Goal: Task Accomplishment & Management: Manage account settings

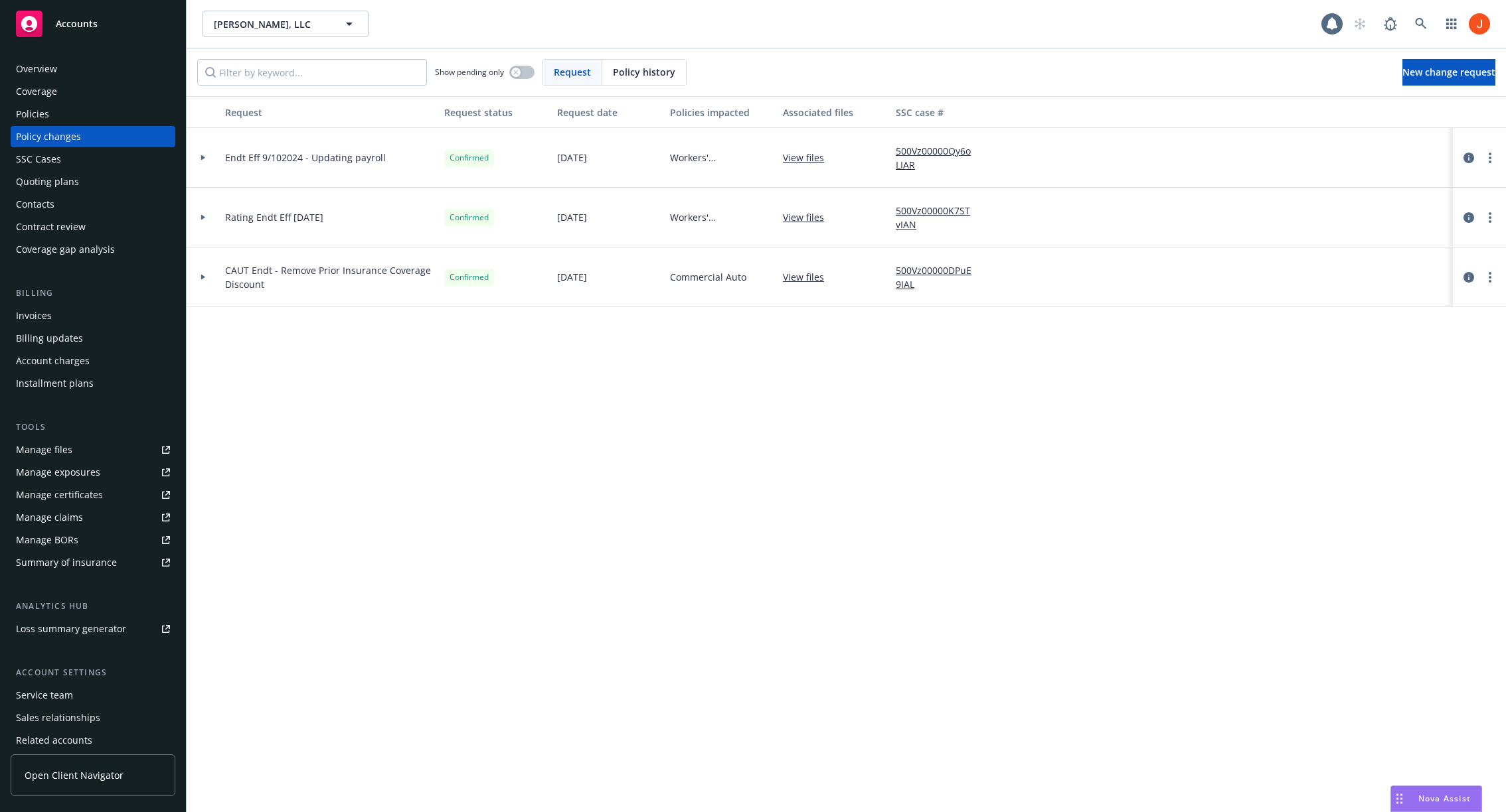
click at [196, 154] on div at bounding box center [203, 158] width 33 height 59
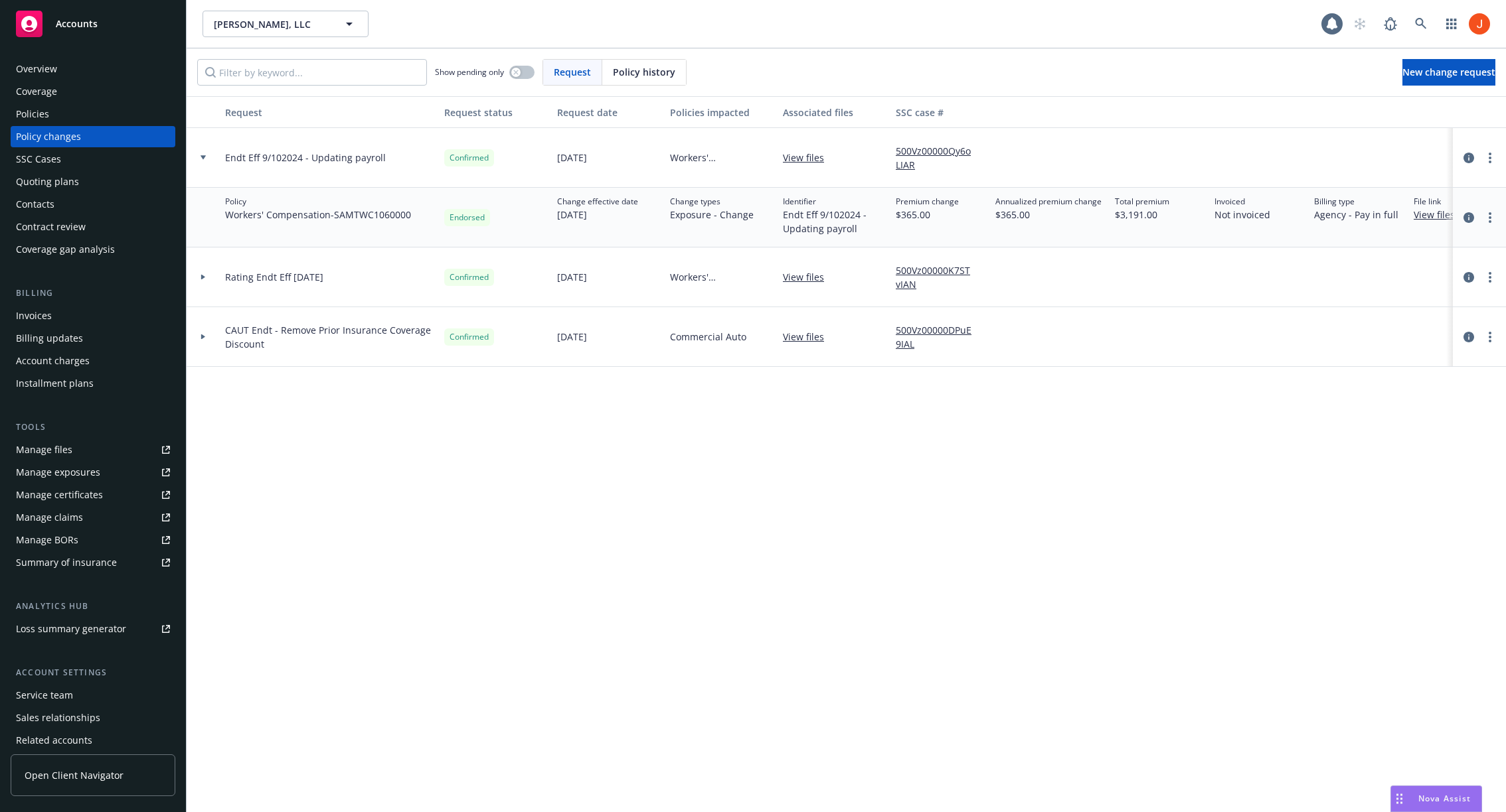
click at [691, 232] on div "Change types Exposure - Change" at bounding box center [720, 217] width 113 height 59
click at [1485, 211] on link "more" at bounding box center [1490, 217] width 16 height 16
click at [1374, 295] on link "Edit policy change" at bounding box center [1384, 297] width 228 height 27
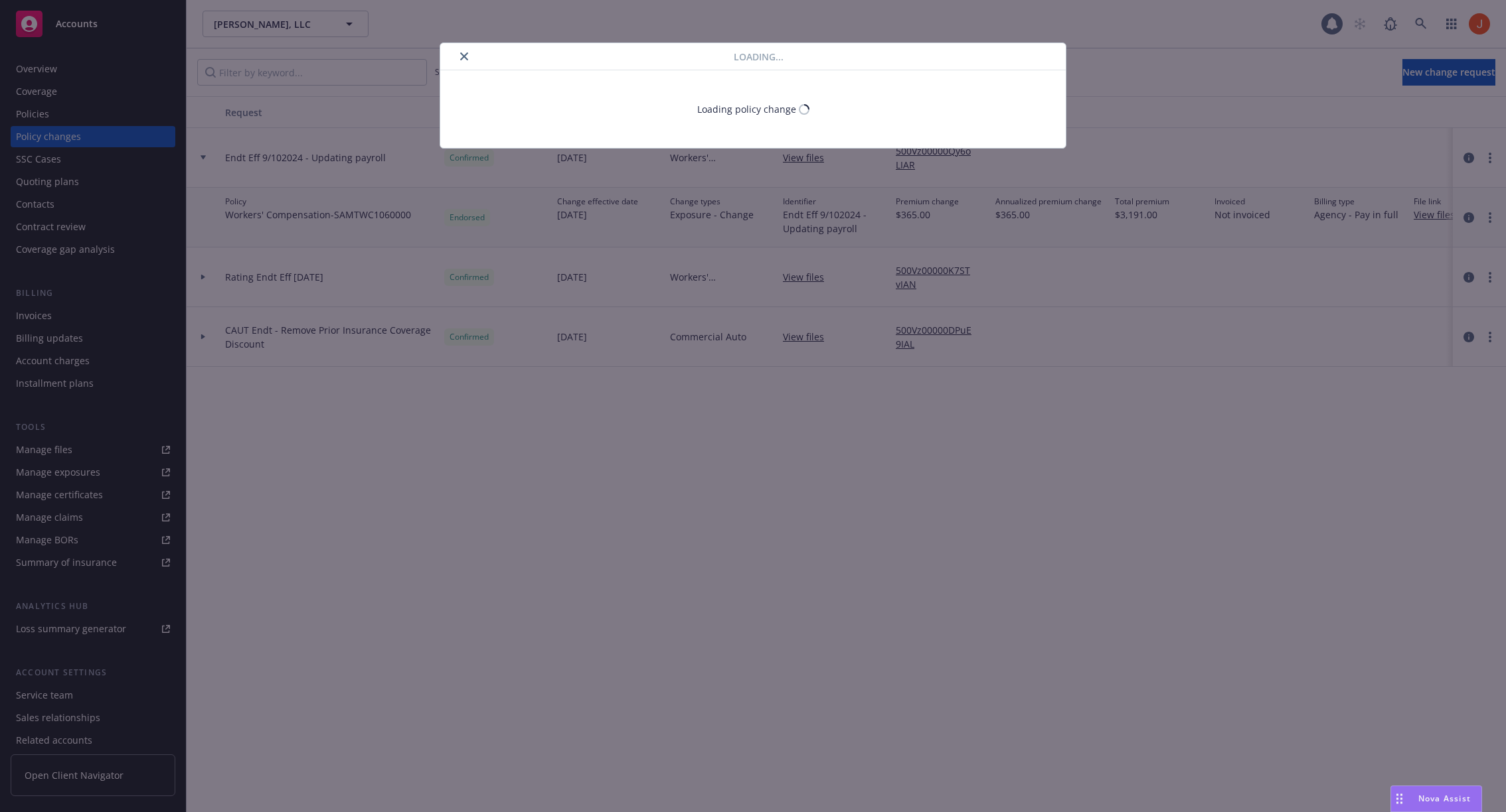
select select "ACCEPTED"
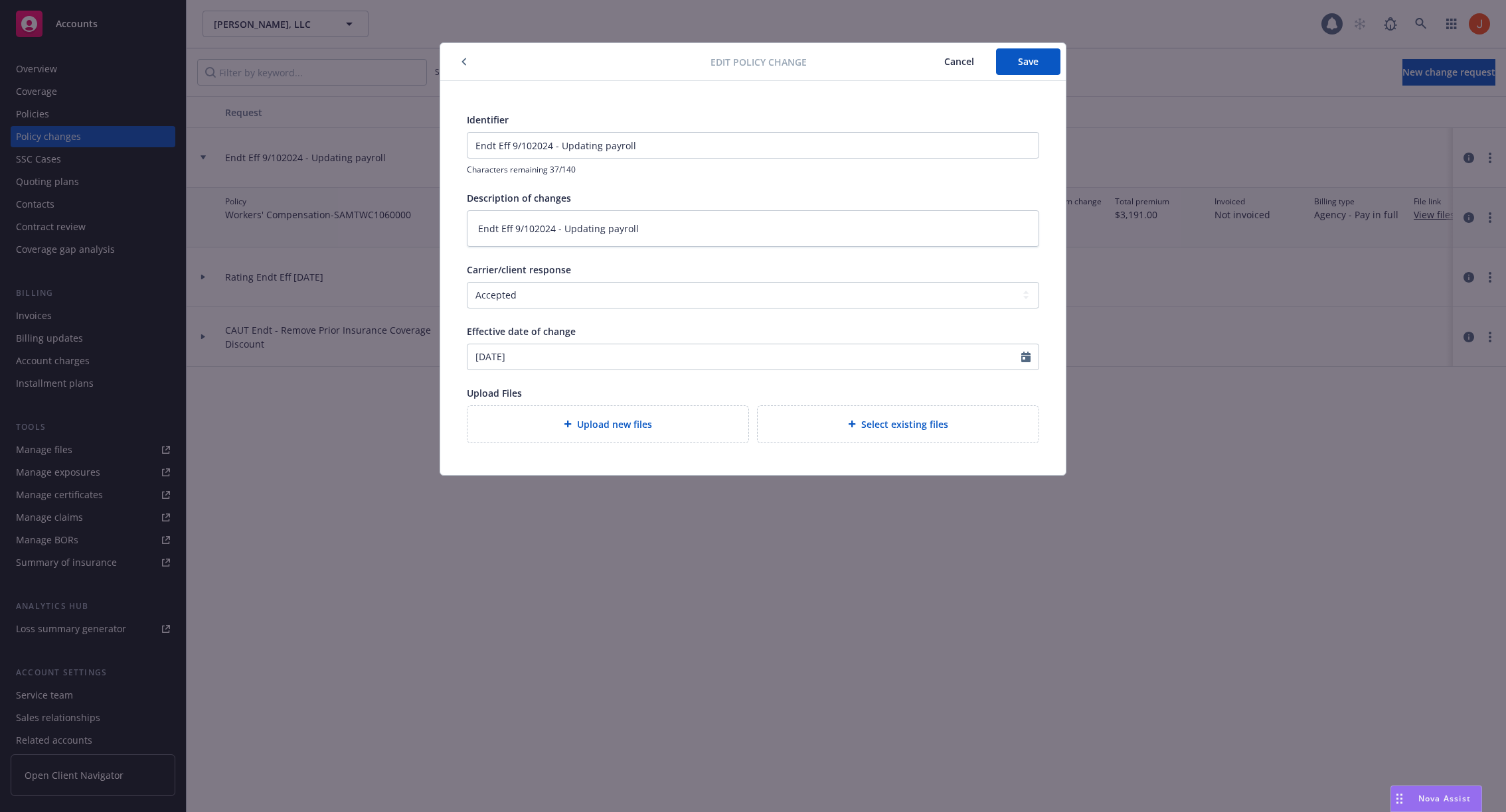
click at [959, 65] on span "Cancel" at bounding box center [959, 62] width 30 height 13
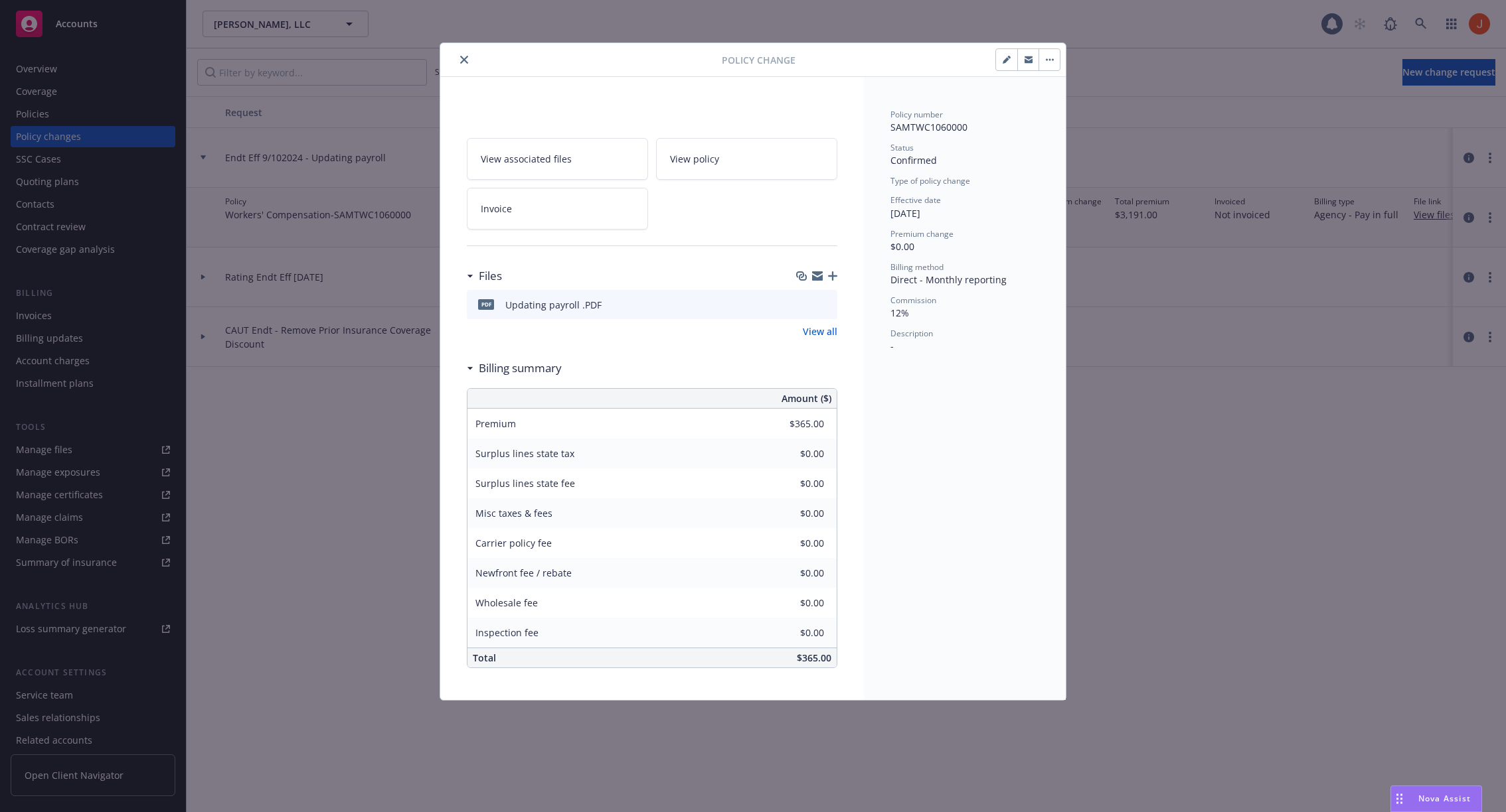
click at [1046, 65] on button "button" at bounding box center [1049, 59] width 21 height 21
click at [895, 412] on div "Policy number SAMTWC1060000 Status Confirmed Type of policy change Effective da…" at bounding box center [964, 388] width 202 height 623
click at [466, 57] on icon "close" at bounding box center [464, 59] width 8 height 8
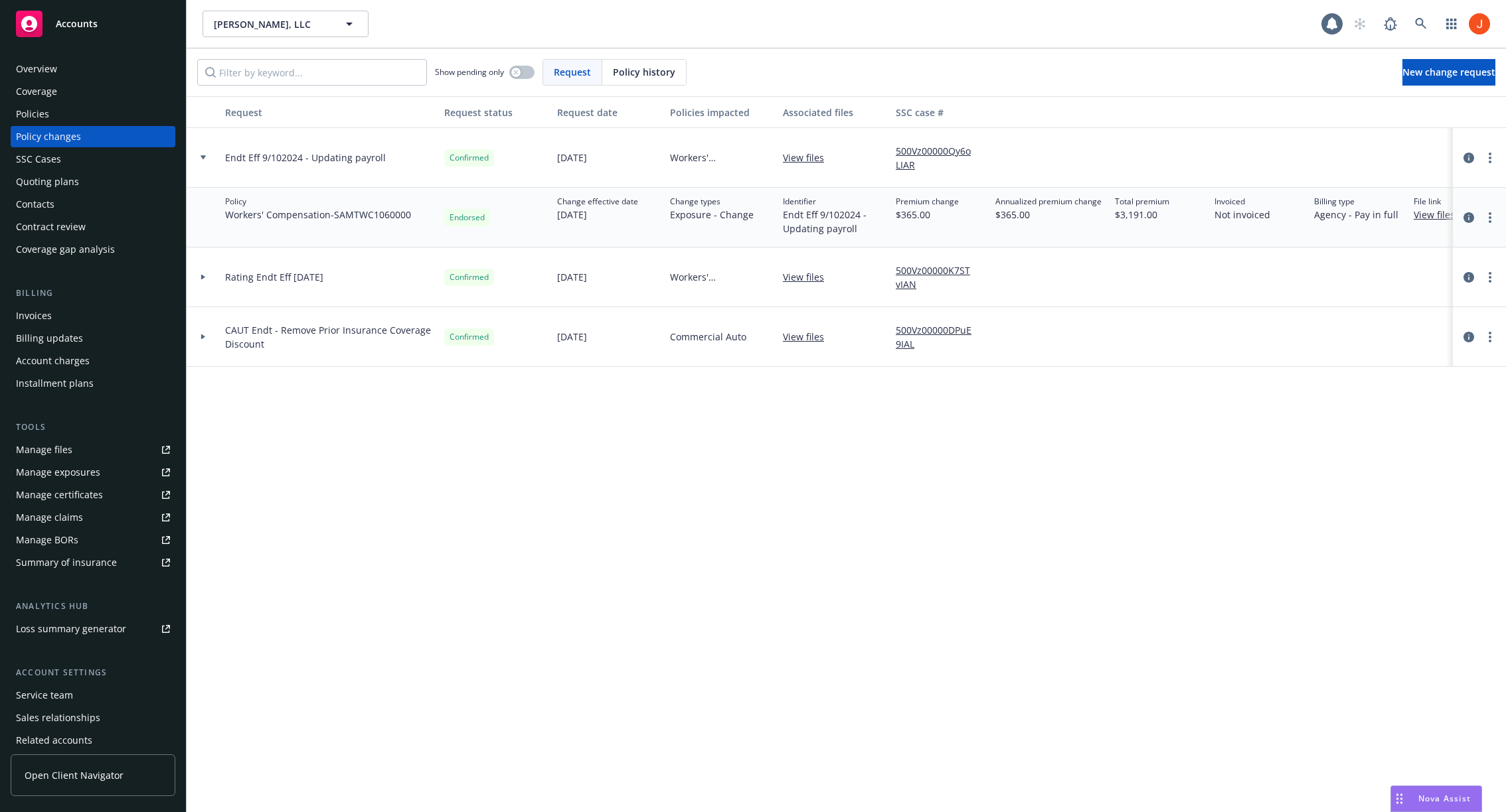
scroll to position [0, 54]
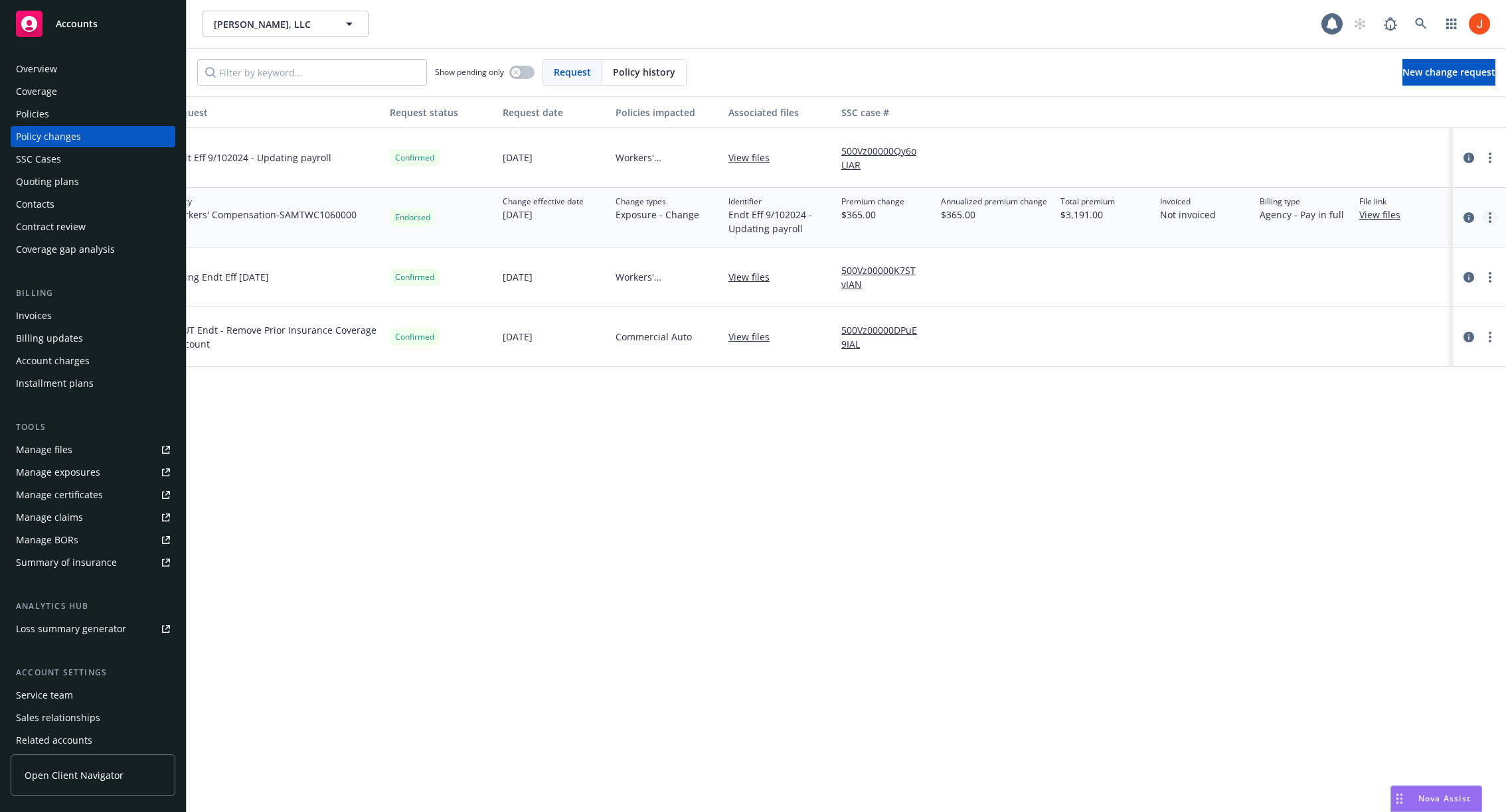
click at [1486, 214] on link "more" at bounding box center [1490, 217] width 16 height 16
click at [1001, 611] on div "Request Request status Request date Policies impacted Associated files SSC case…" at bounding box center [846, 454] width 1319 height 716
click at [1485, 209] on link "more" at bounding box center [1490, 217] width 16 height 16
click at [1391, 301] on link "Edit policy change" at bounding box center [1384, 297] width 228 height 27
type textarea "x"
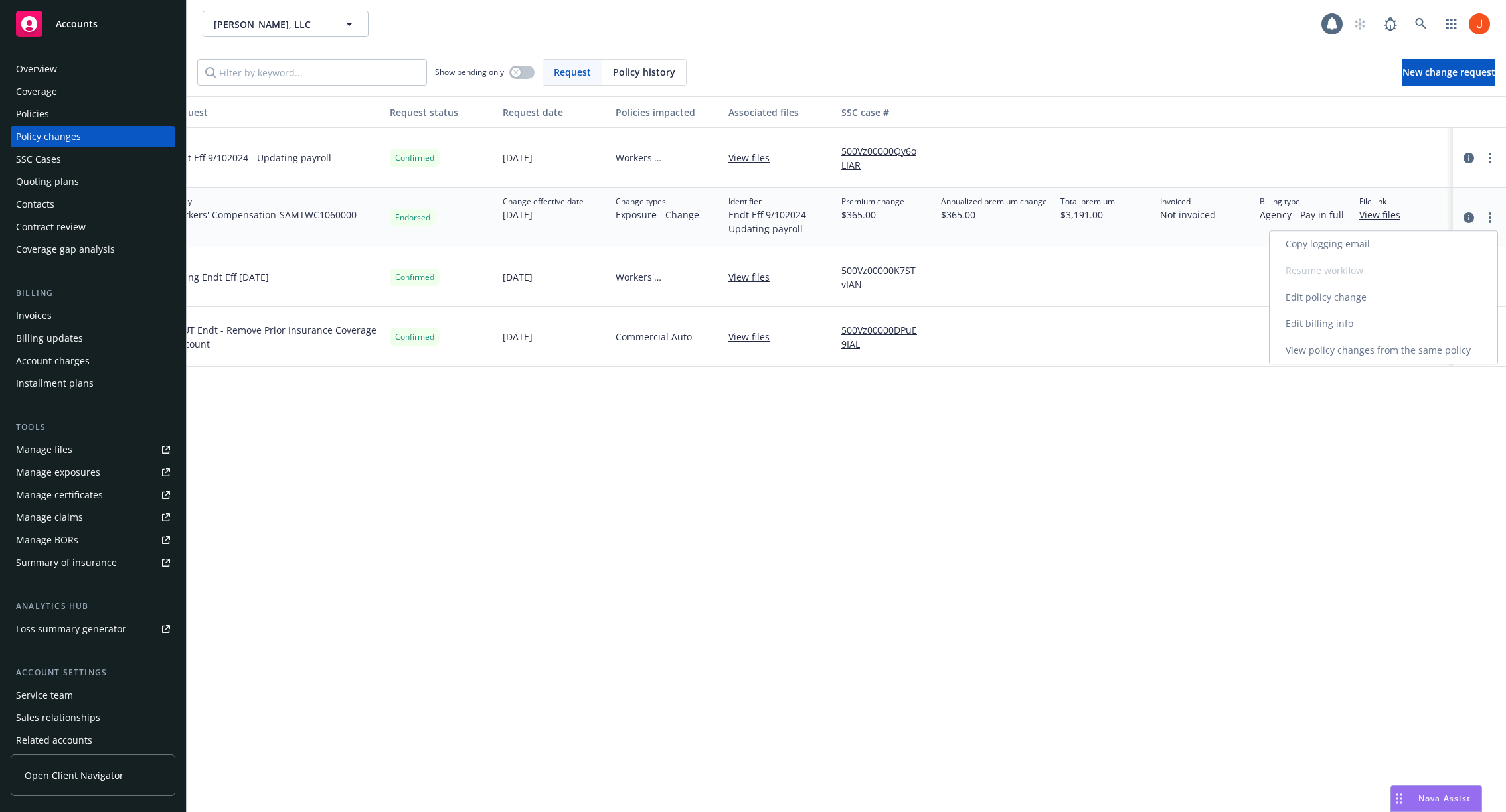
select select "ACCEPTED"
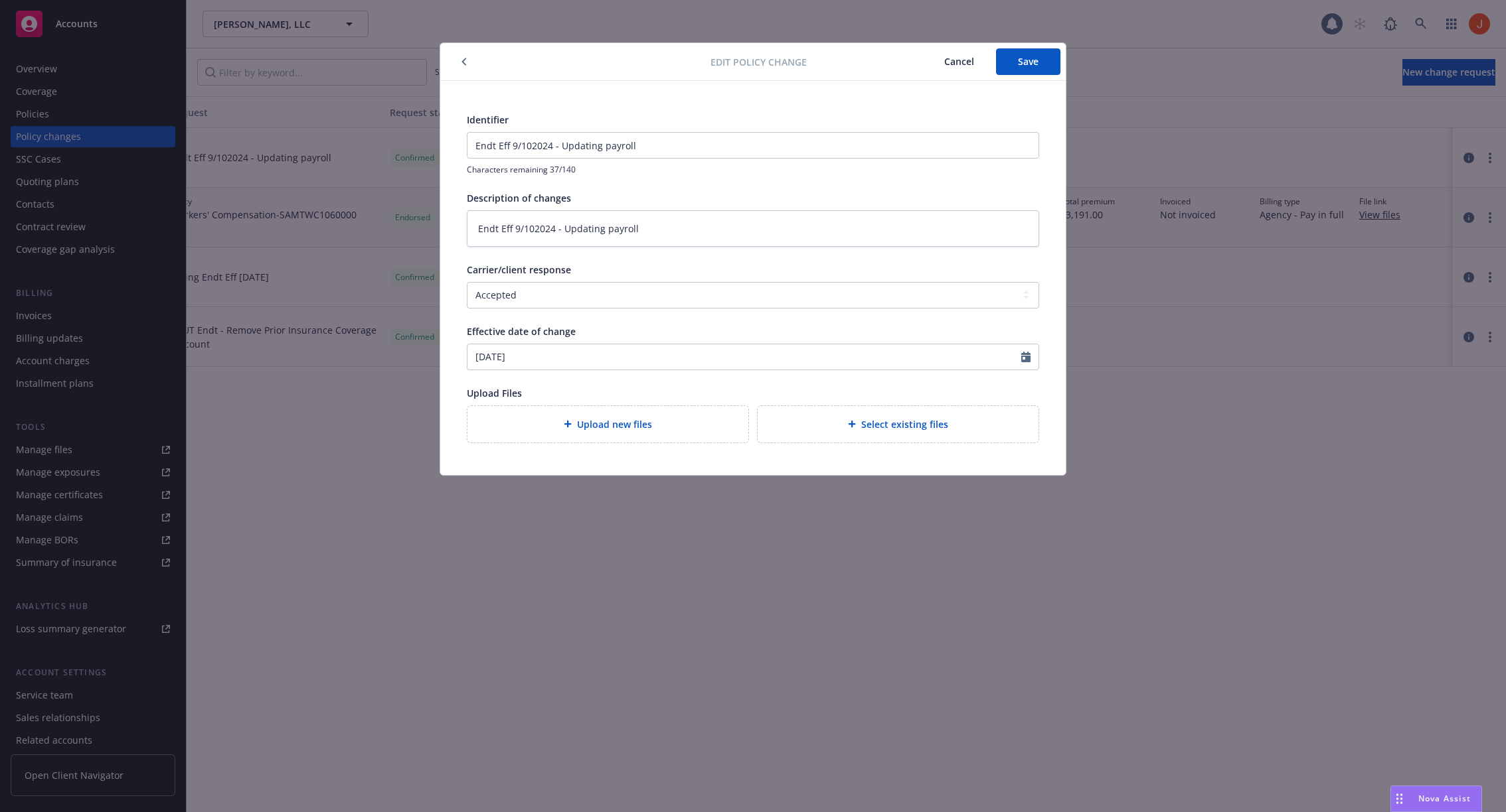
type textarea "x"
click at [954, 67] on button "Cancel" at bounding box center [959, 62] width 74 height 27
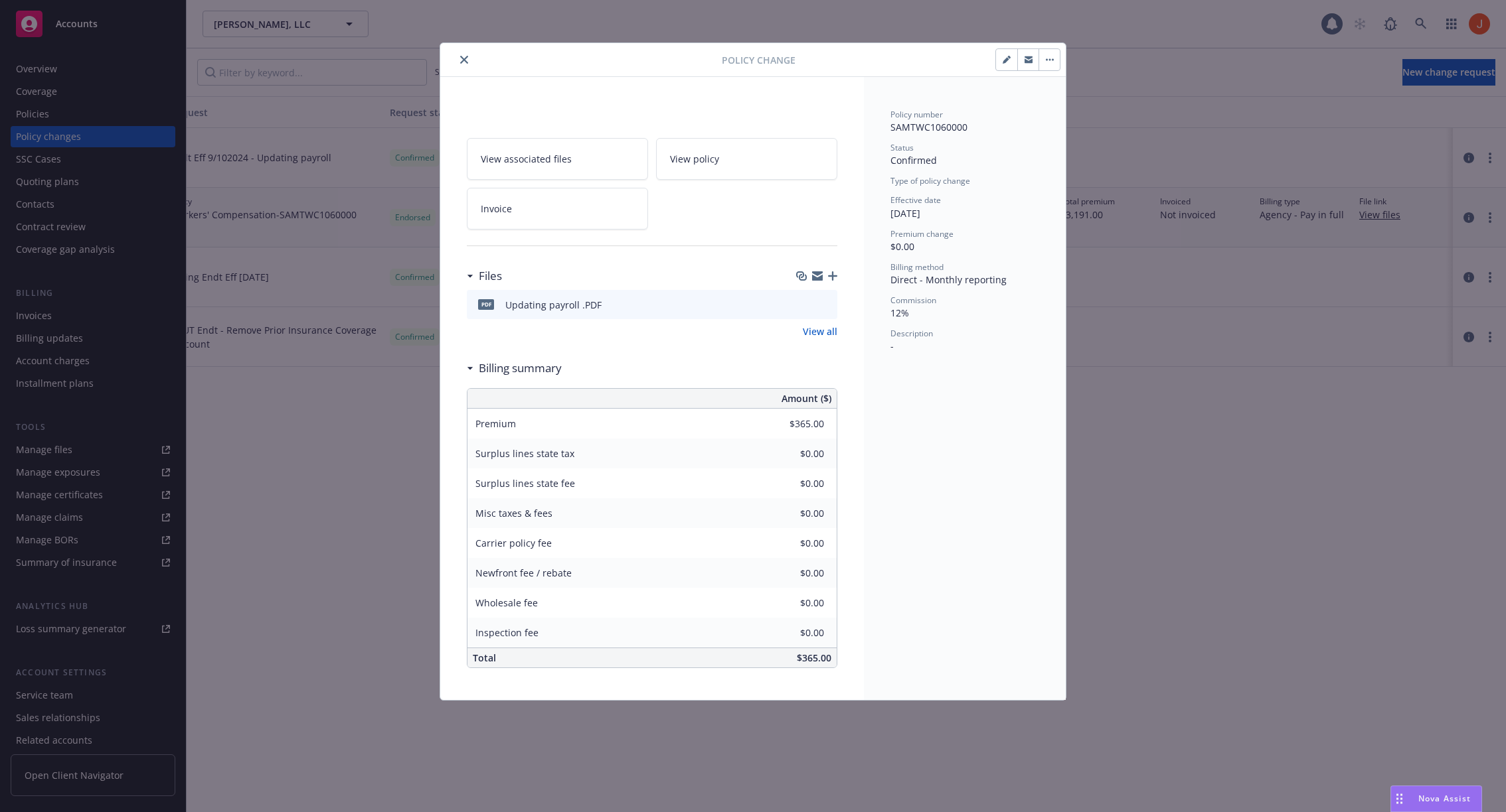
click at [1047, 71] on div "Policy Change" at bounding box center [753, 60] width 626 height 34
click at [1047, 50] on button "button" at bounding box center [1049, 59] width 21 height 21
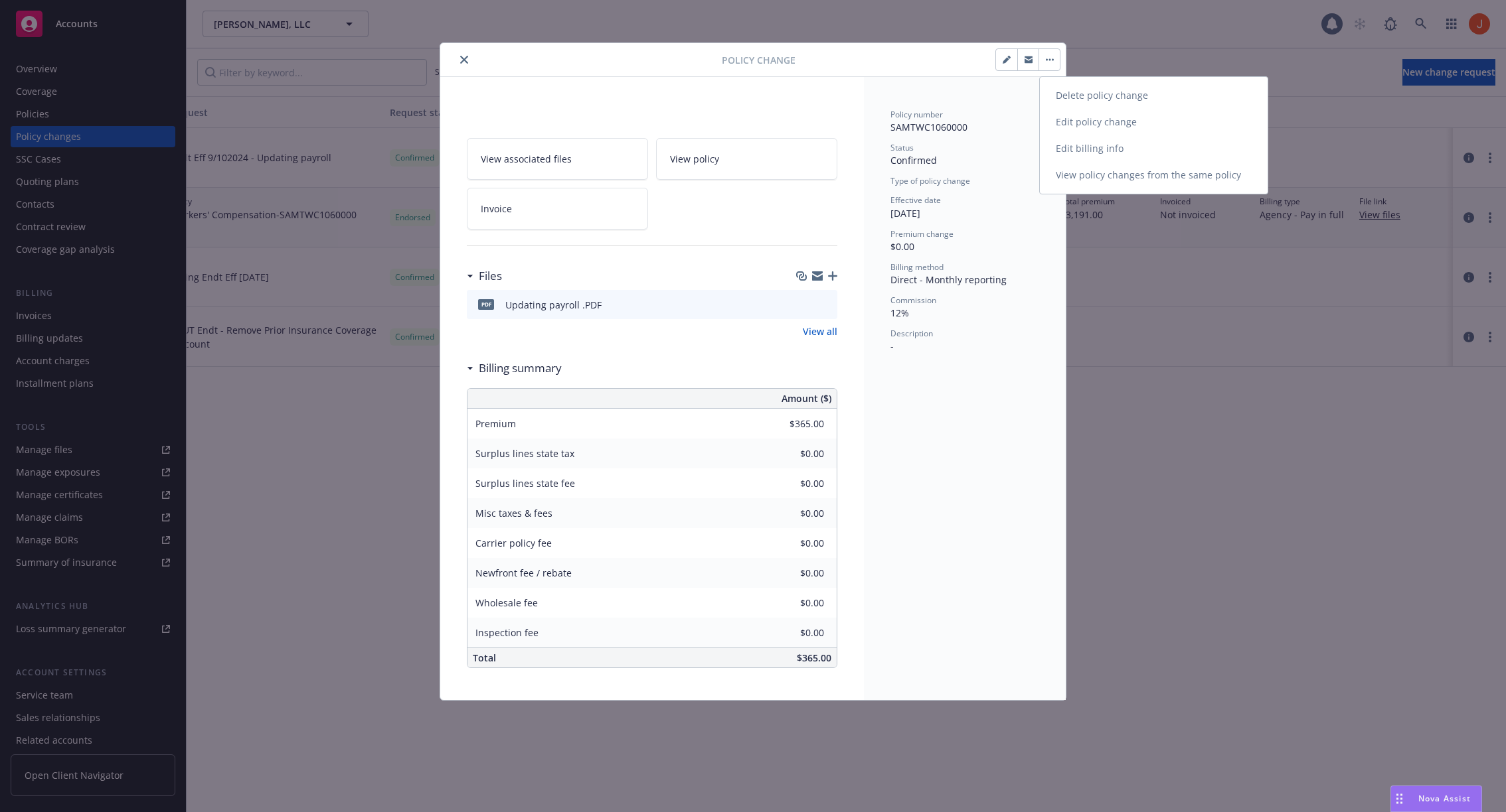
click at [1093, 95] on link "Delete policy change" at bounding box center [1154, 95] width 228 height 27
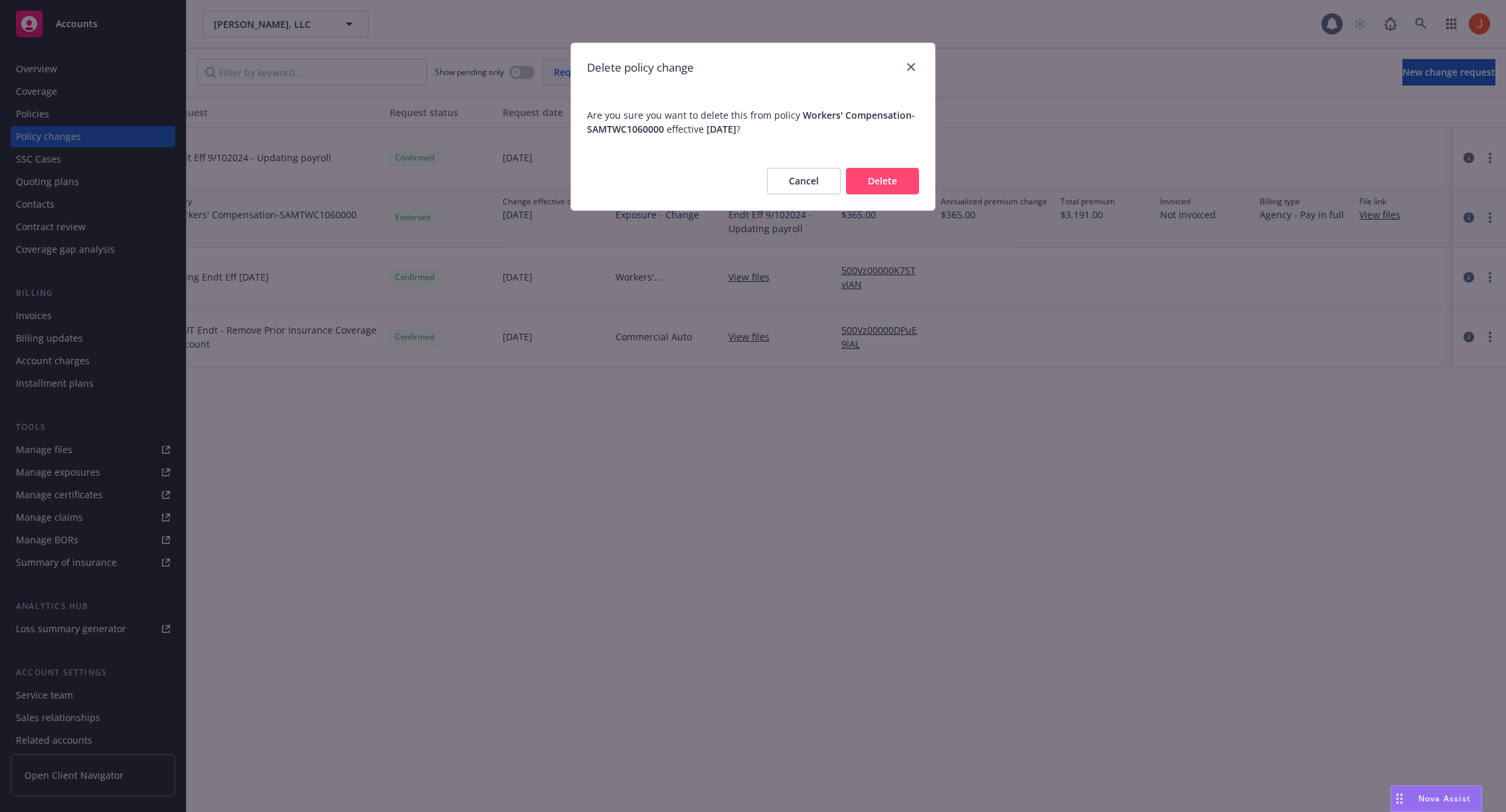
click at [874, 182] on button "Delete" at bounding box center [882, 181] width 73 height 27
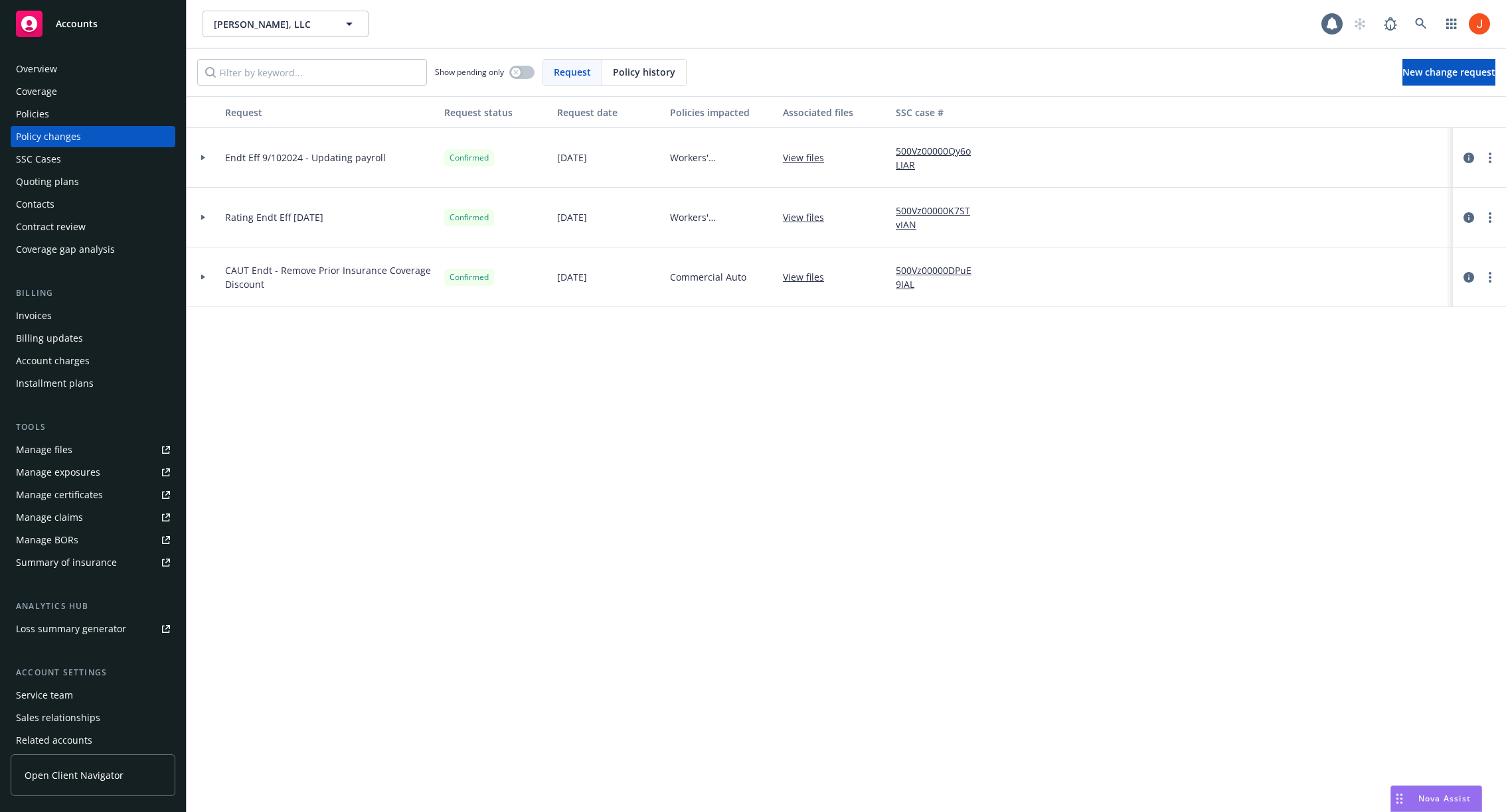
click at [209, 160] on div at bounding box center [203, 158] width 33 height 59
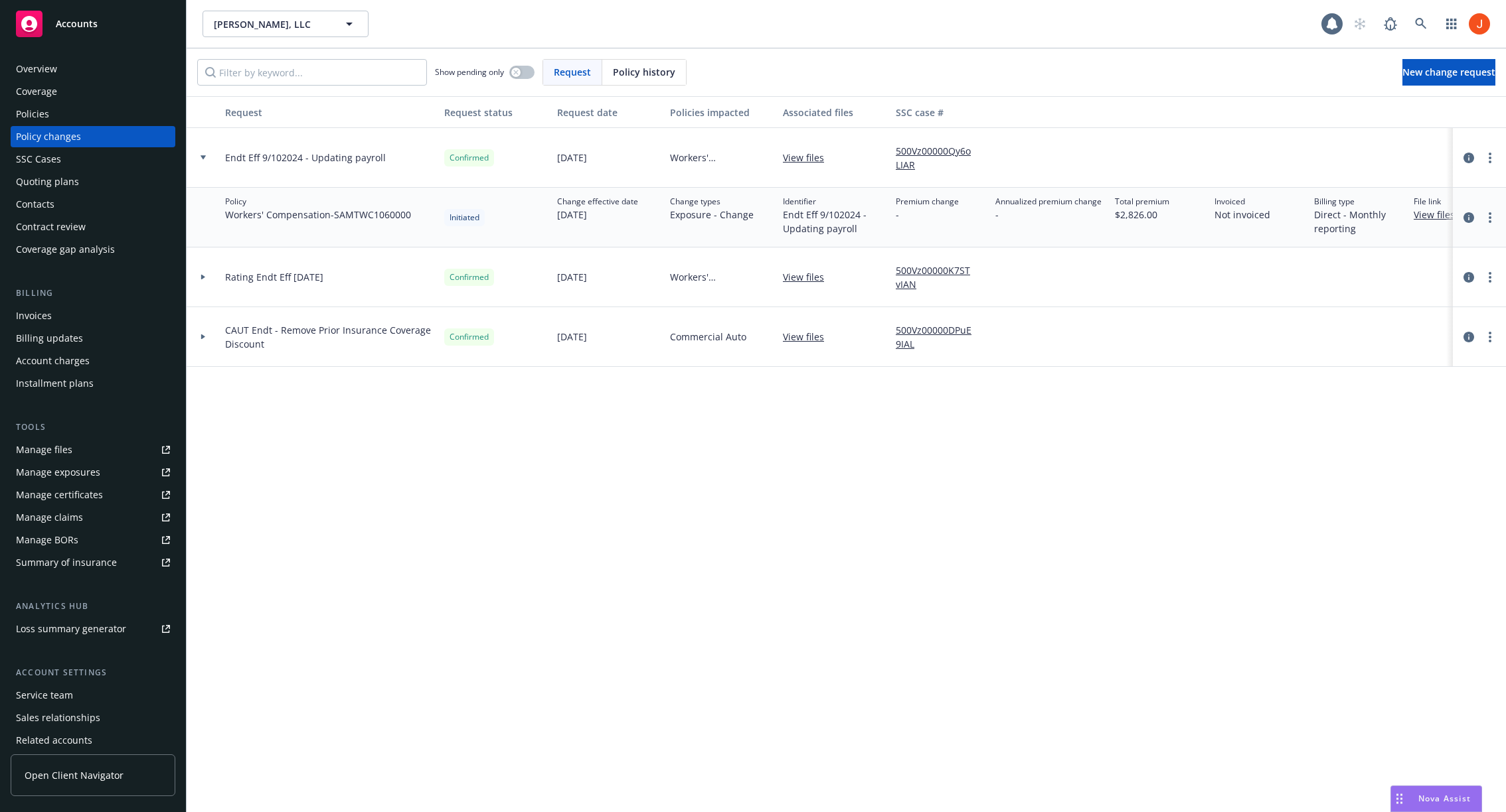
scroll to position [0, 54]
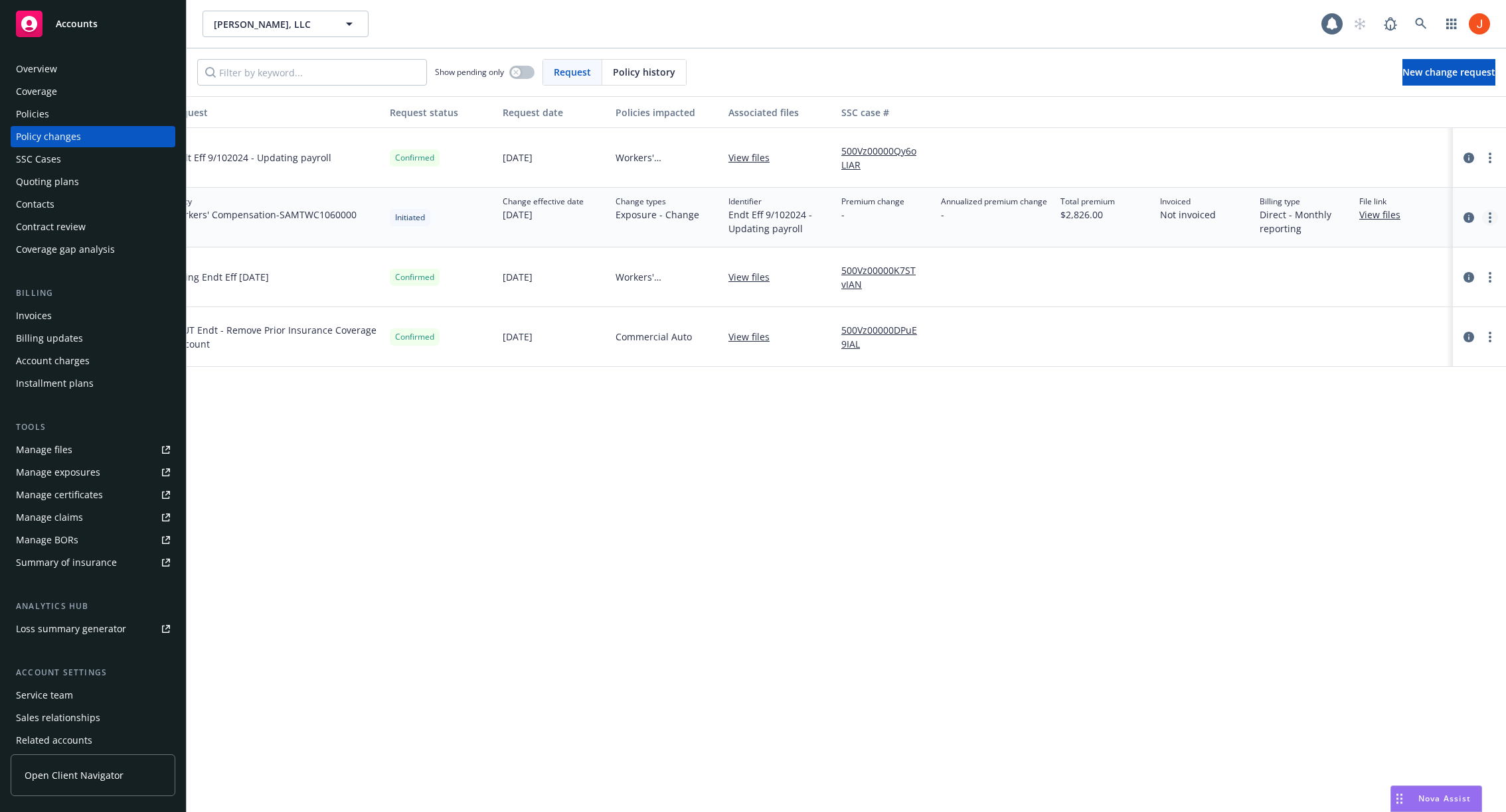
click at [1495, 219] on link "more" at bounding box center [1490, 217] width 16 height 16
click at [1461, 221] on div at bounding box center [1479, 217] width 42 height 16
click at [1476, 217] on link "circleInformation" at bounding box center [1468, 217] width 16 height 16
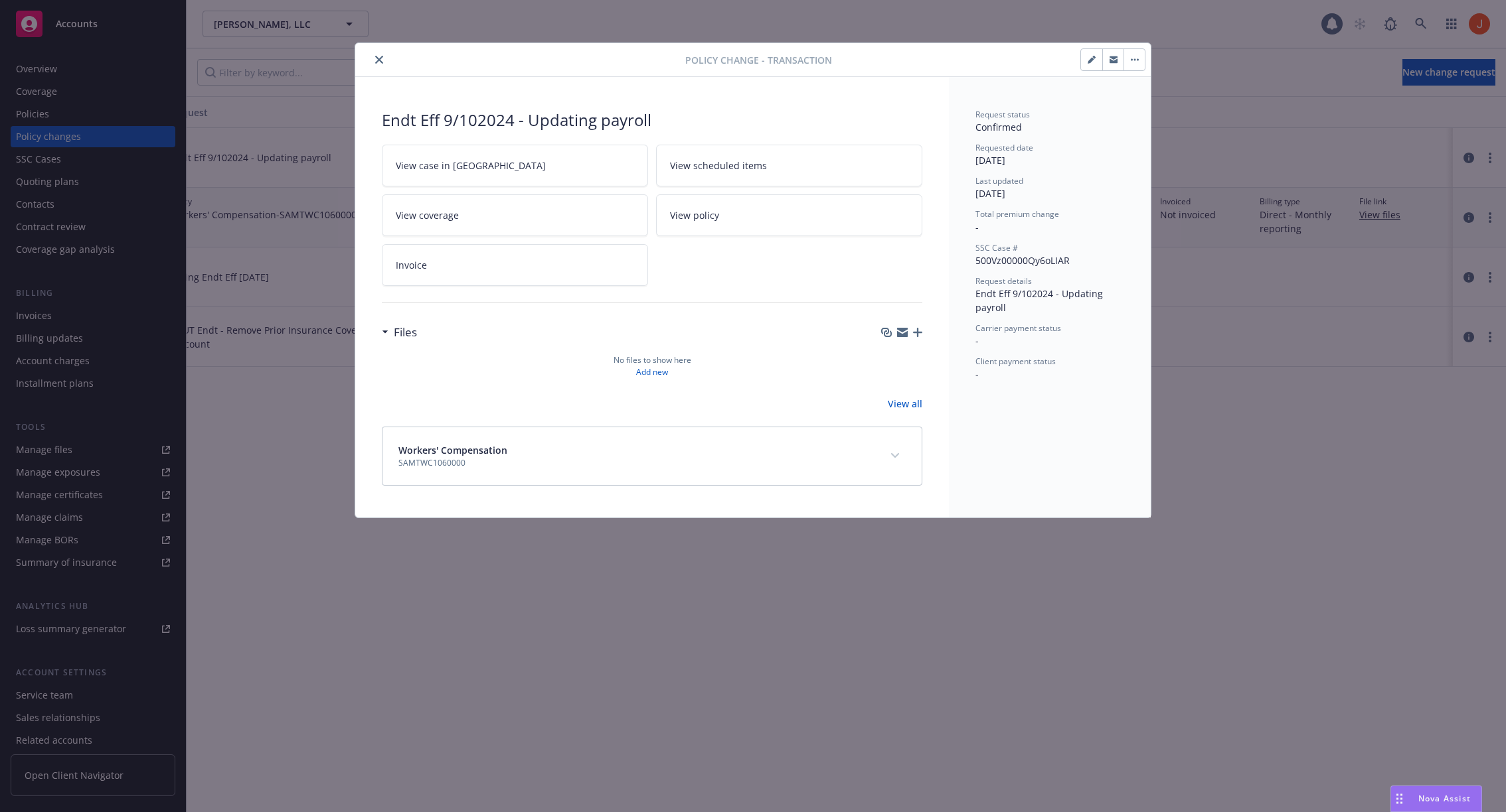
click at [1134, 57] on button "button" at bounding box center [1134, 59] width 21 height 21
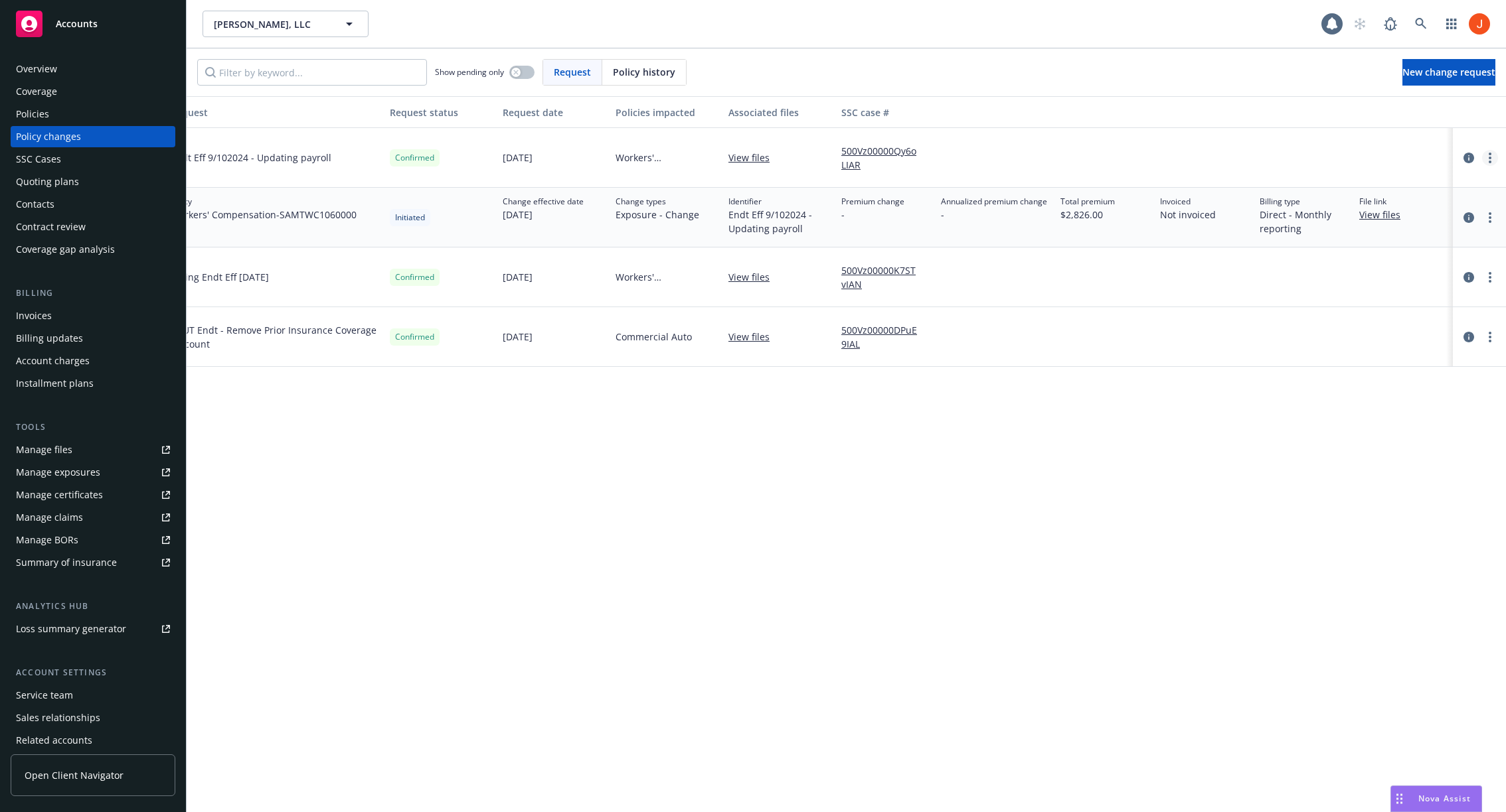
click at [1491, 158] on link "more" at bounding box center [1490, 158] width 16 height 16
click at [1436, 483] on div "Request Request status Request date Policies impacted Associated files SSC case…" at bounding box center [846, 454] width 1319 height 716
click at [1468, 159] on icon "circleInformation" at bounding box center [1468, 158] width 11 height 11
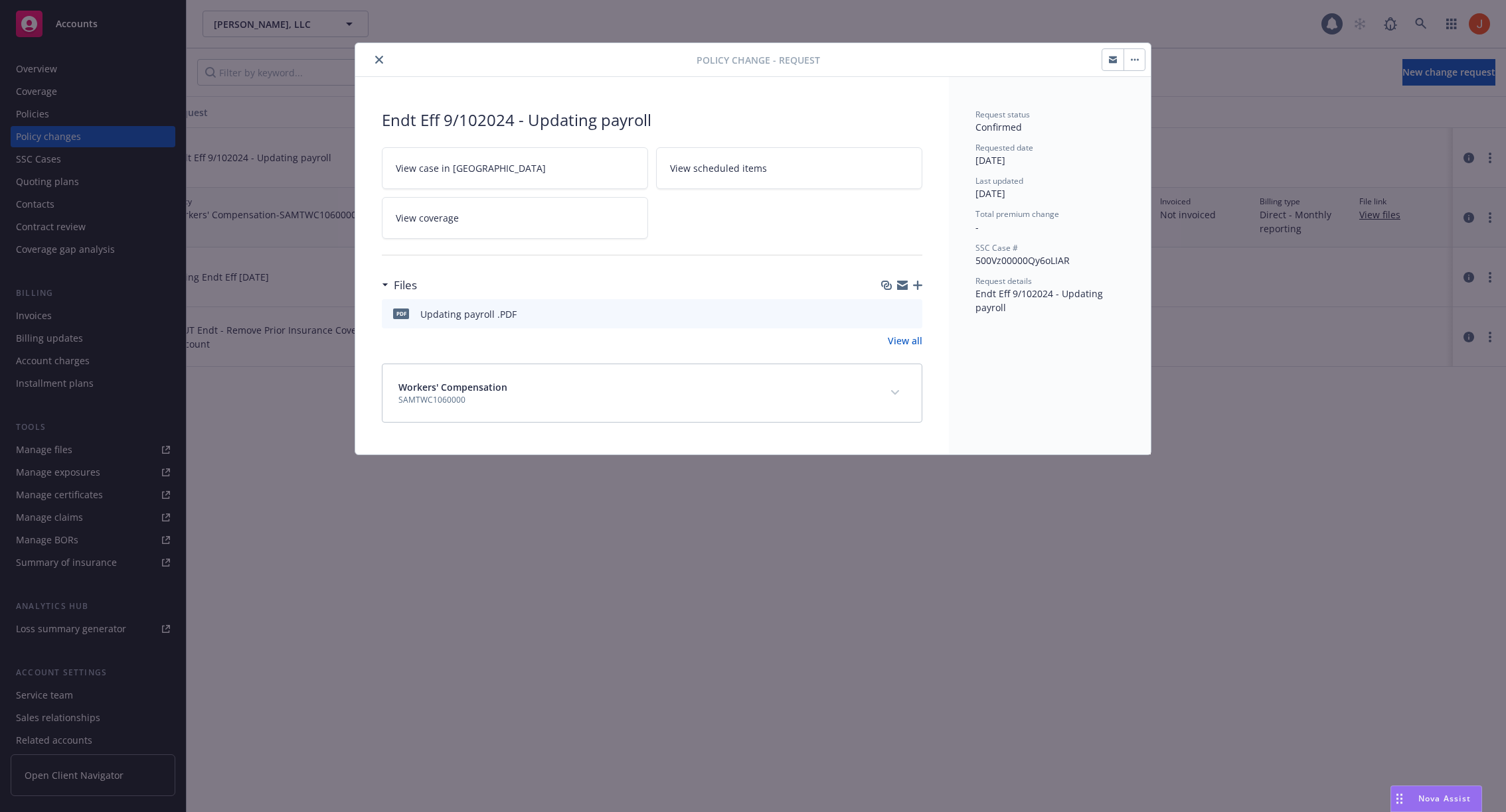
click at [1131, 52] on button "button" at bounding box center [1134, 59] width 21 height 21
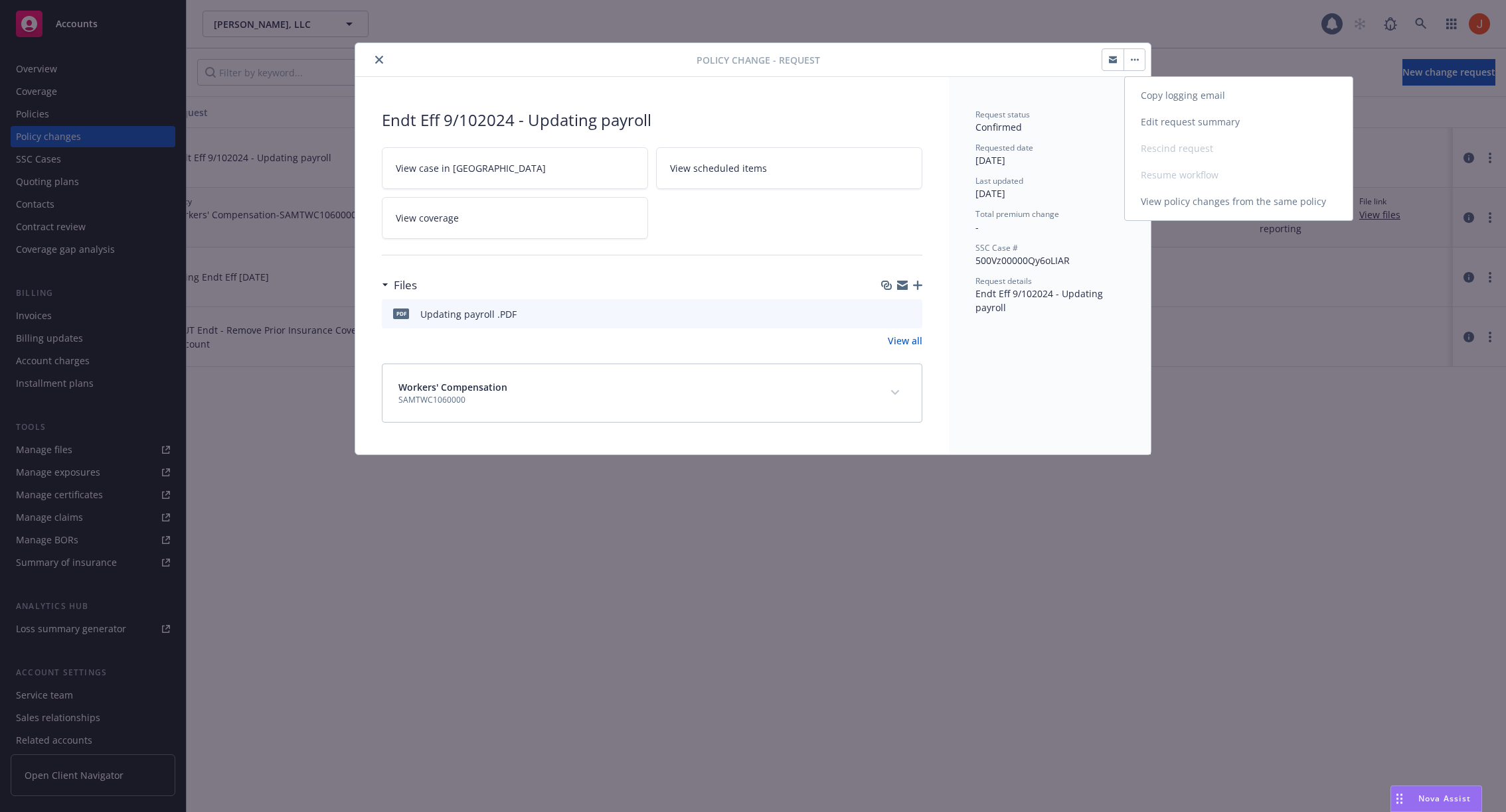
click at [1161, 127] on link "Edit request summary" at bounding box center [1238, 122] width 228 height 27
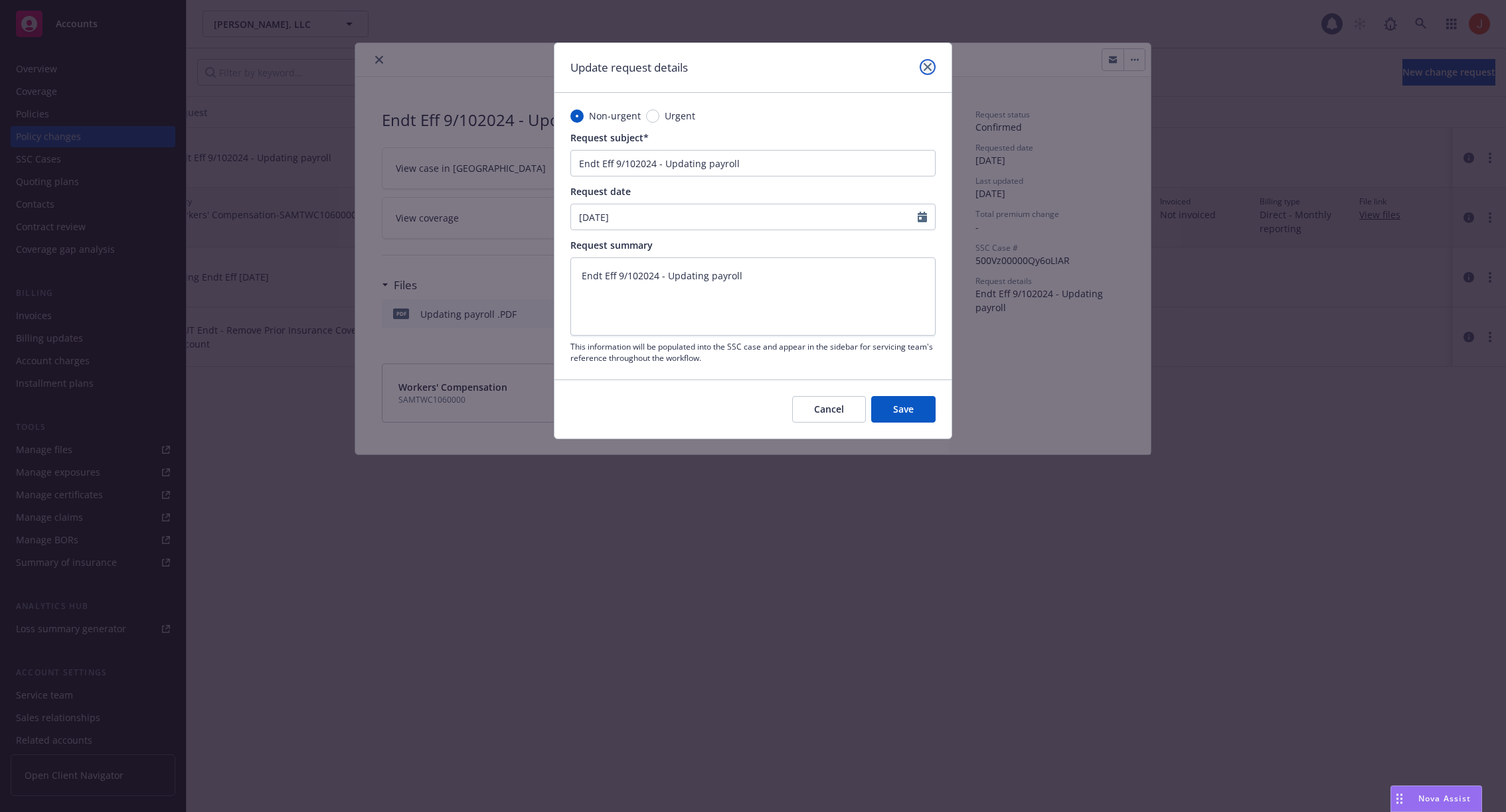
type textarea "x"
click at [929, 71] on link "close" at bounding box center [927, 66] width 16 height 16
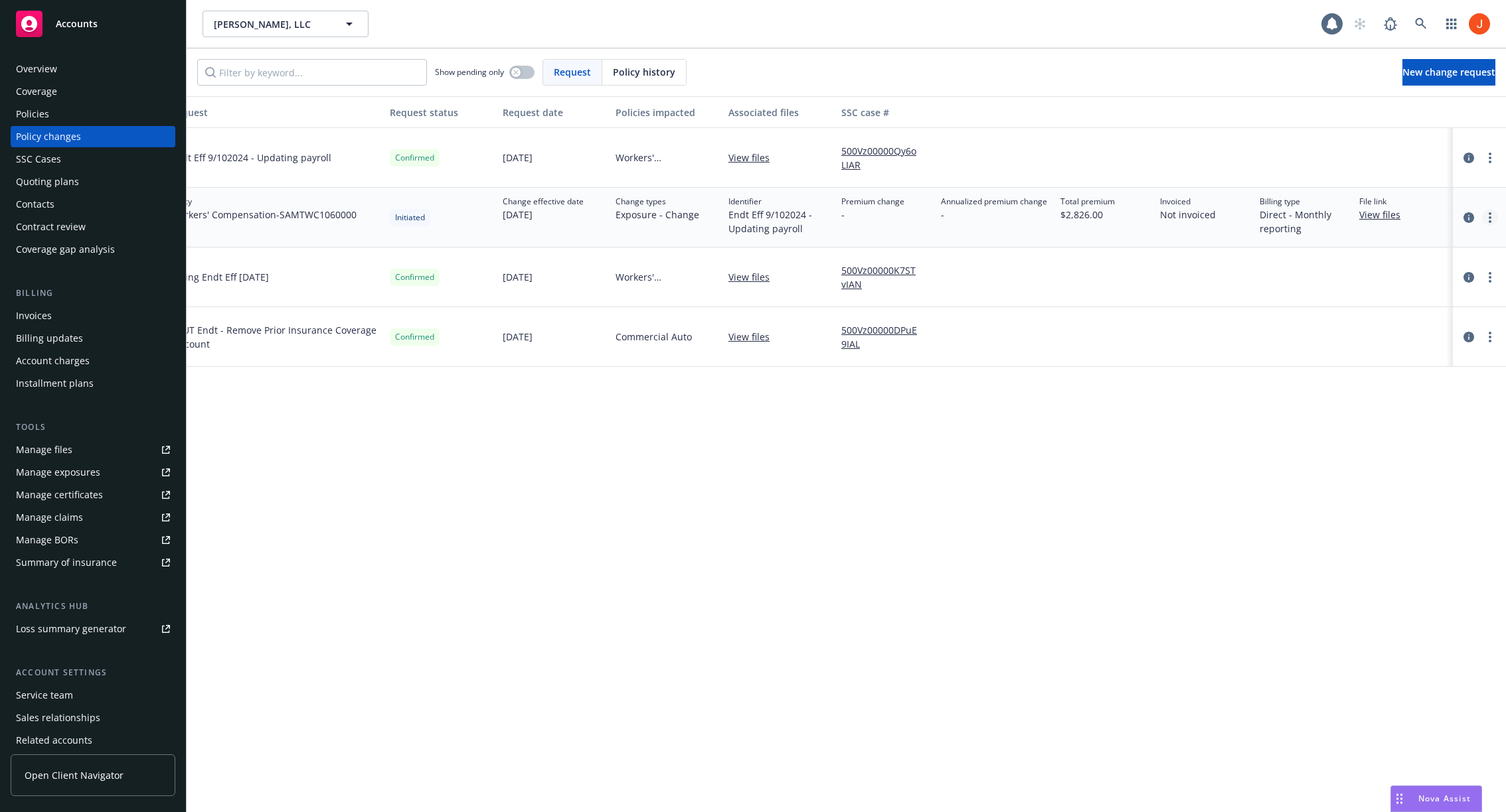
click at [1495, 221] on link "more" at bounding box center [1490, 217] width 16 height 16
click at [1411, 294] on link "Edit policy change" at bounding box center [1384, 297] width 228 height 27
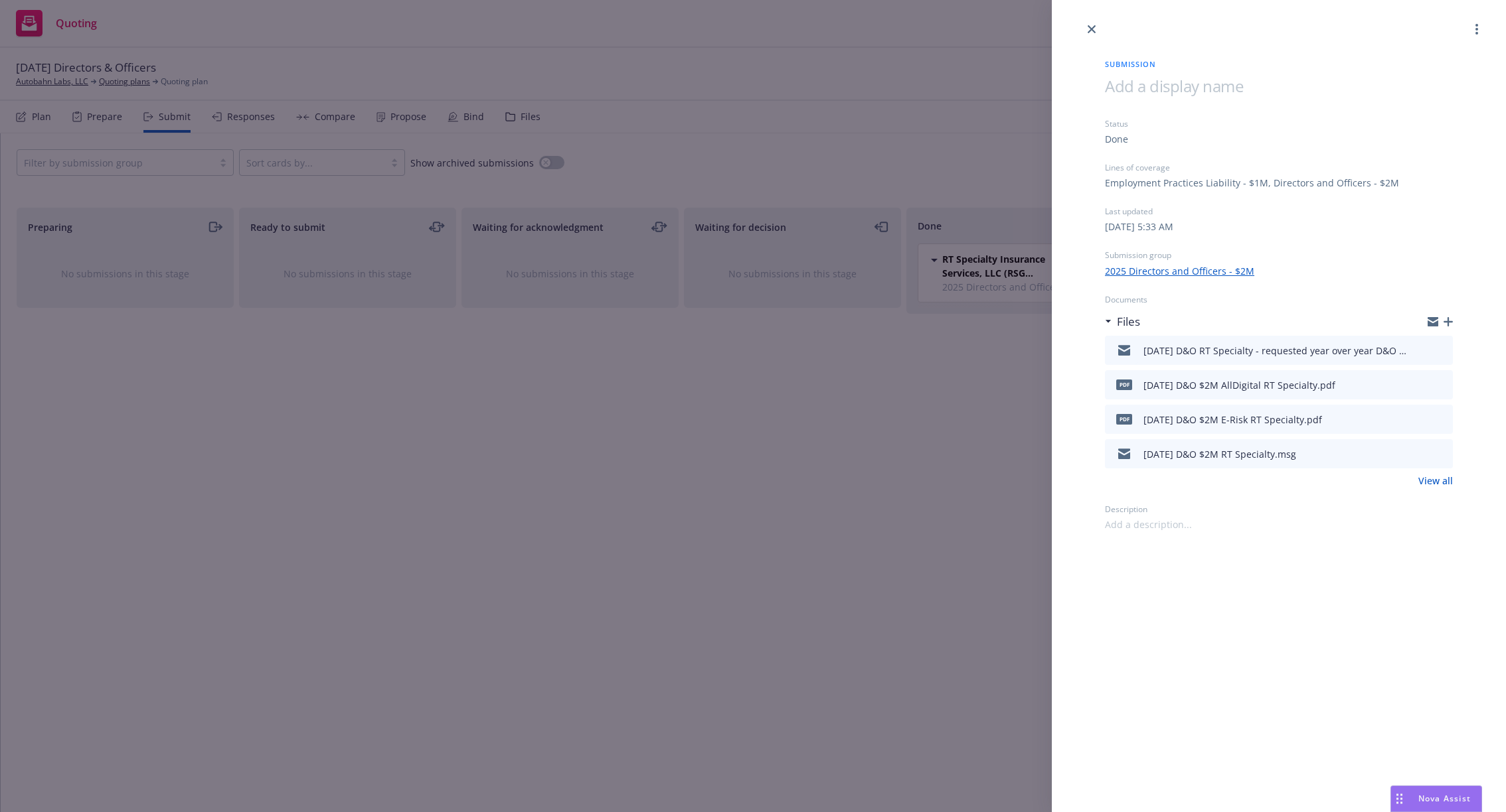
click at [1432, 480] on link "View all" at bounding box center [1435, 481] width 35 height 14
